Goal: Obtain resource: Download file/media

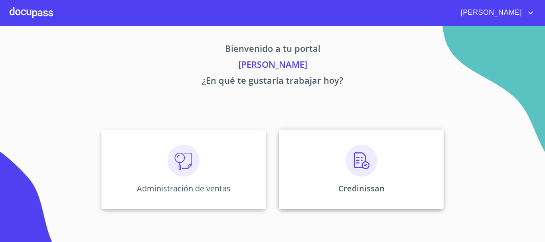
click at [398, 166] on div "Credinissan" at bounding box center [361, 170] width 165 height 80
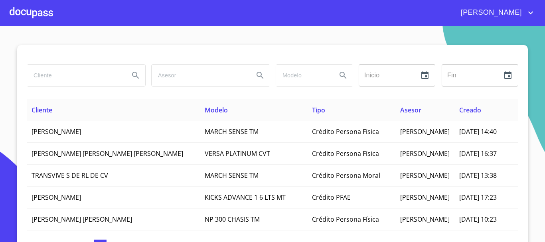
click at [46, 73] on input "search" at bounding box center [75, 76] width 96 height 22
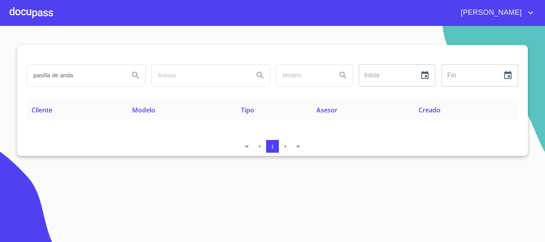
click at [42, 77] on input "pasilla de anda" at bounding box center [75, 76] width 96 height 22
type input "paDilla de anda"
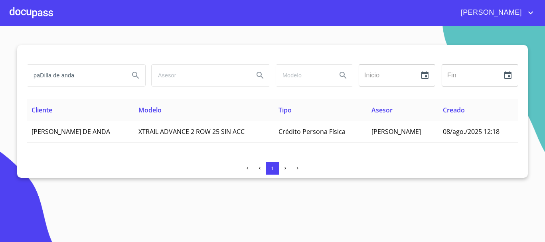
click at [34, 12] on div at bounding box center [31, 13] width 43 height 26
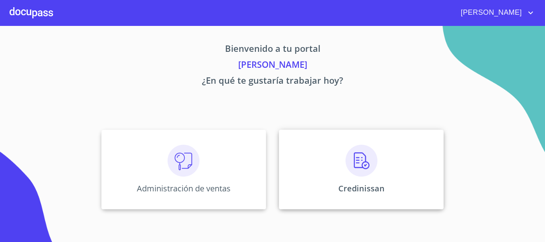
click at [409, 166] on div "Credinissan" at bounding box center [361, 170] width 165 height 80
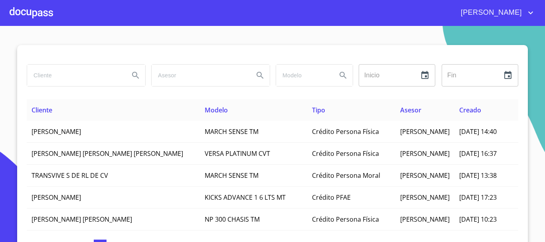
click at [45, 78] on input "search" at bounding box center [75, 76] width 96 height 22
type input "PADILLA DE ANDA"
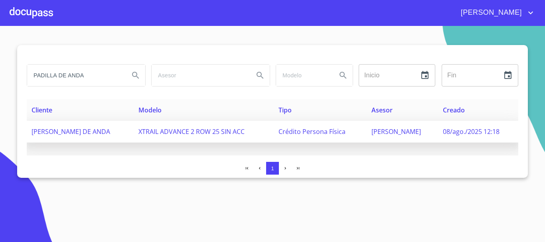
click at [76, 128] on span "[PERSON_NAME] DE ANDA" at bounding box center [71, 131] width 79 height 9
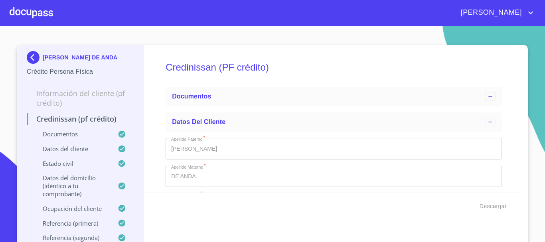
type input "6 de ene. de 2022"
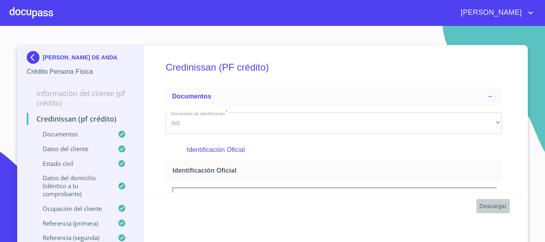
click at [484, 206] on span "Descargar" at bounding box center [492, 206] width 27 height 10
click at [491, 207] on span "Descargar" at bounding box center [492, 206] width 27 height 10
